Goal: Find specific page/section: Find specific page/section

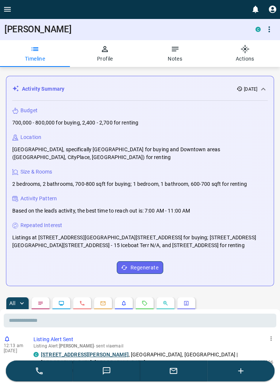
click at [13, 9] on button "Open drawer" at bounding box center [7, 9] width 15 height 19
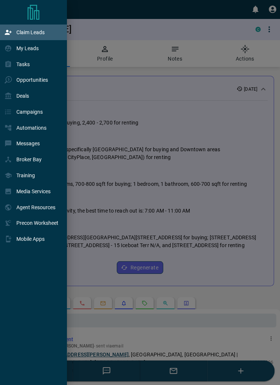
click at [41, 34] on p "Claim Leads" at bounding box center [30, 32] width 28 height 6
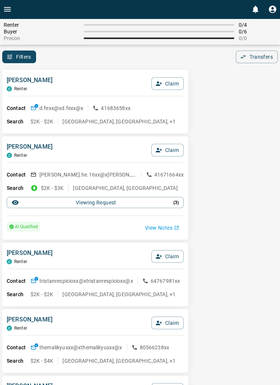
click at [9, 6] on icon "Open drawer" at bounding box center [7, 9] width 9 height 9
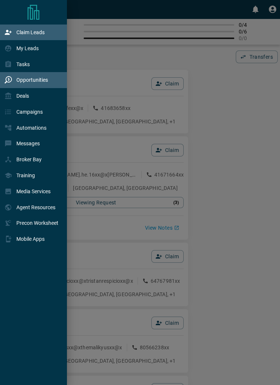
click at [36, 87] on div "Opportunities" at bounding box center [34, 80] width 69 height 16
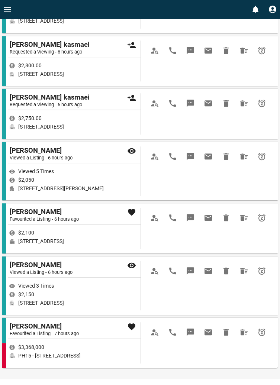
scroll to position [842, 0]
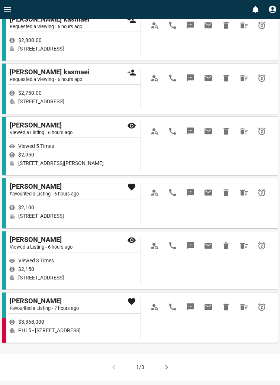
click at [172, 375] on button "button" at bounding box center [166, 367] width 18 height 18
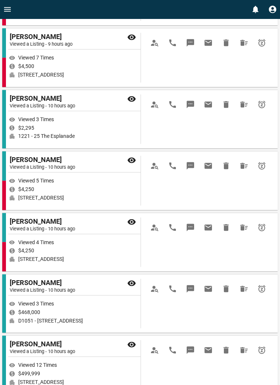
scroll to position [943, 0]
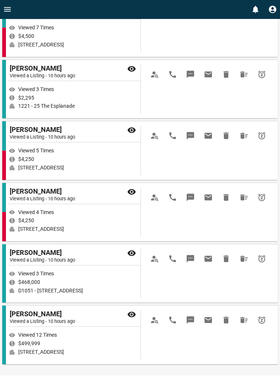
click at [168, 384] on icon "button" at bounding box center [166, 388] width 9 height 9
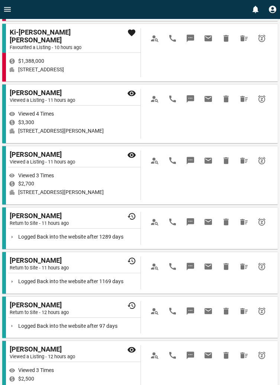
scroll to position [652, 0]
